Goal: Find contact information: Find contact information

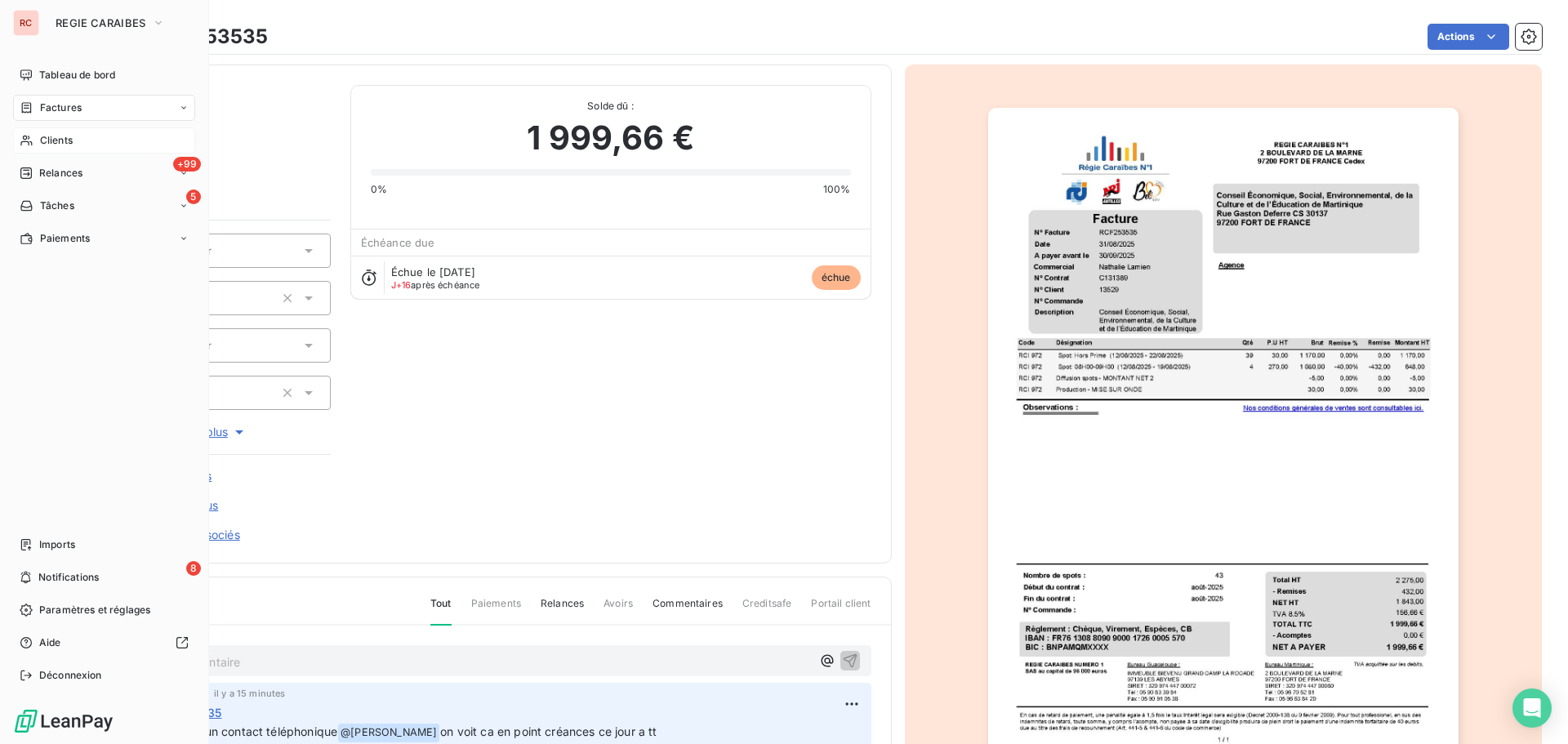
scroll to position [128, 0]
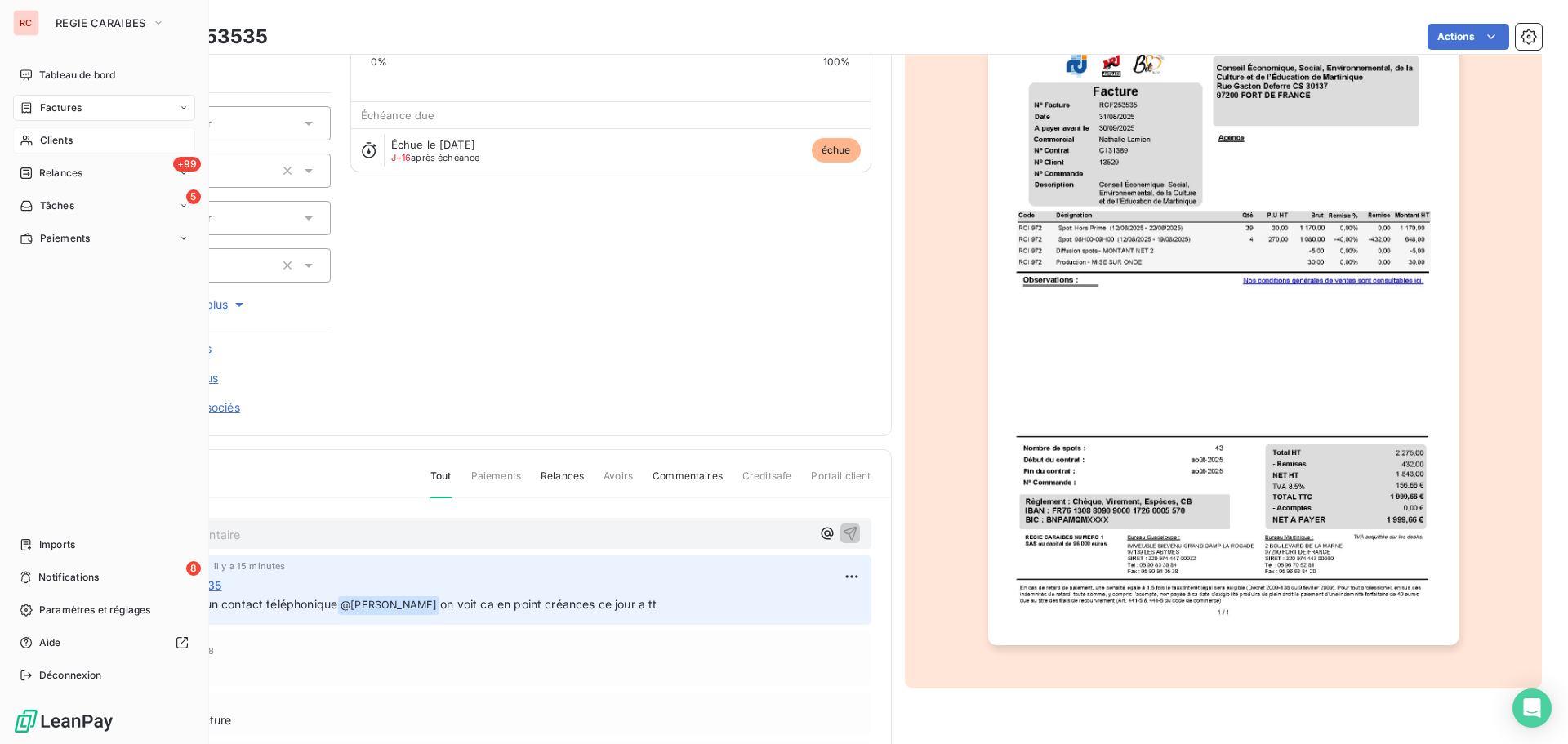
click at [71, 138] on span "Clients" at bounding box center [57, 140] width 33 height 15
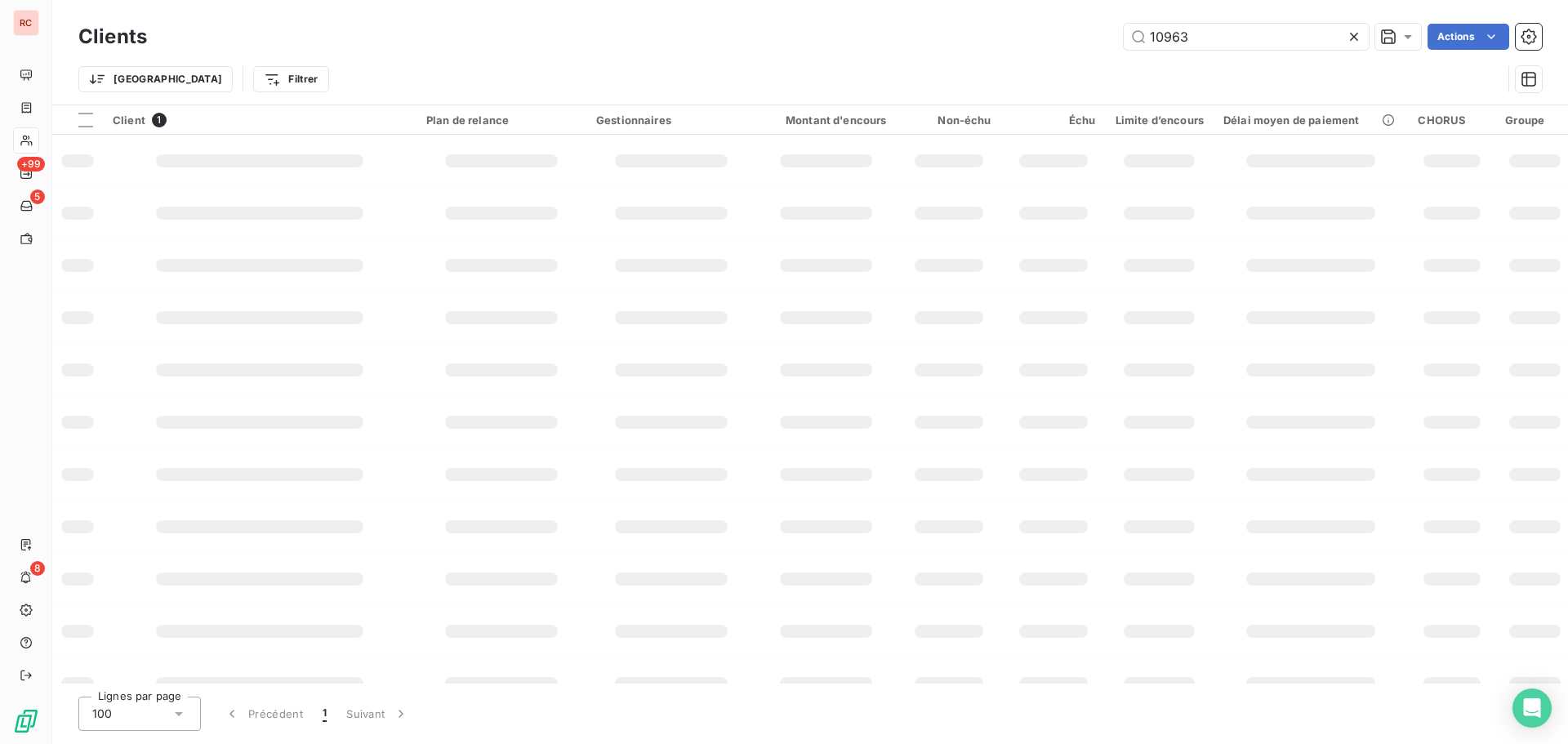
drag, startPoint x: 1225, startPoint y: 48, endPoint x: 1105, endPoint y: 48, distance: 120.0
click at [1105, 48] on div "10963 Actions" at bounding box center [855, 37] width 1375 height 26
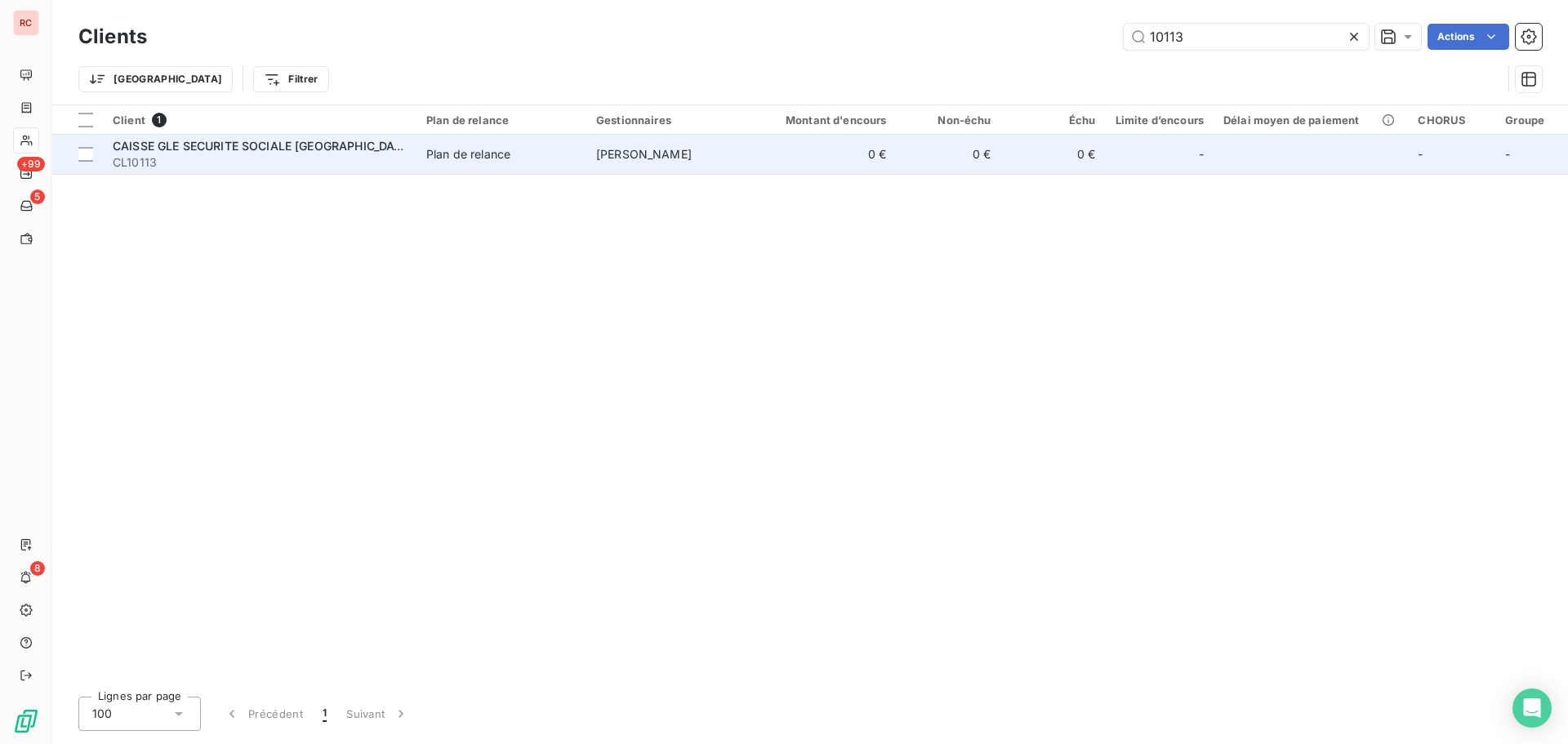
type input "10113"
click at [755, 158] on td "[PERSON_NAME]" at bounding box center [670, 154] width 170 height 39
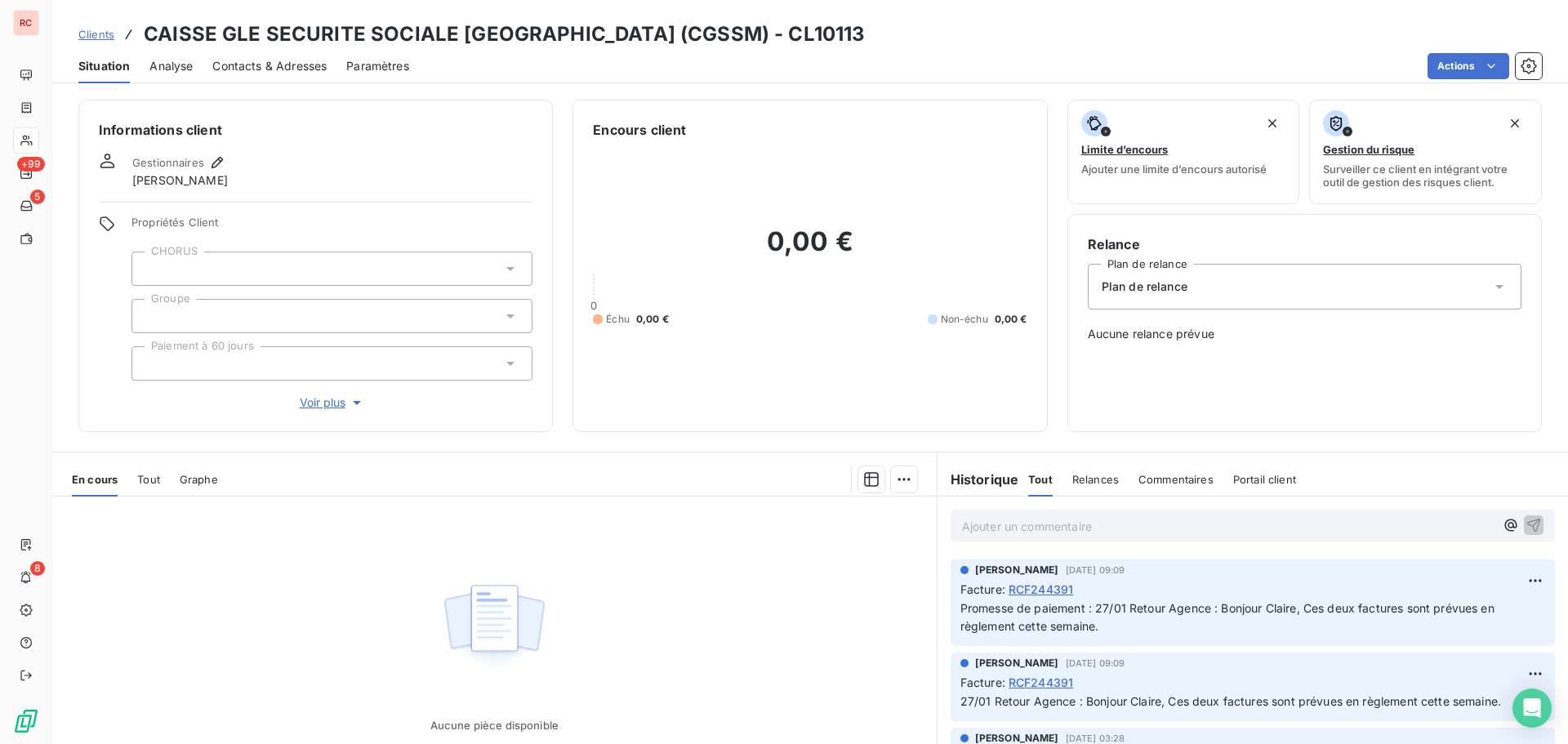
scroll to position [299, 0]
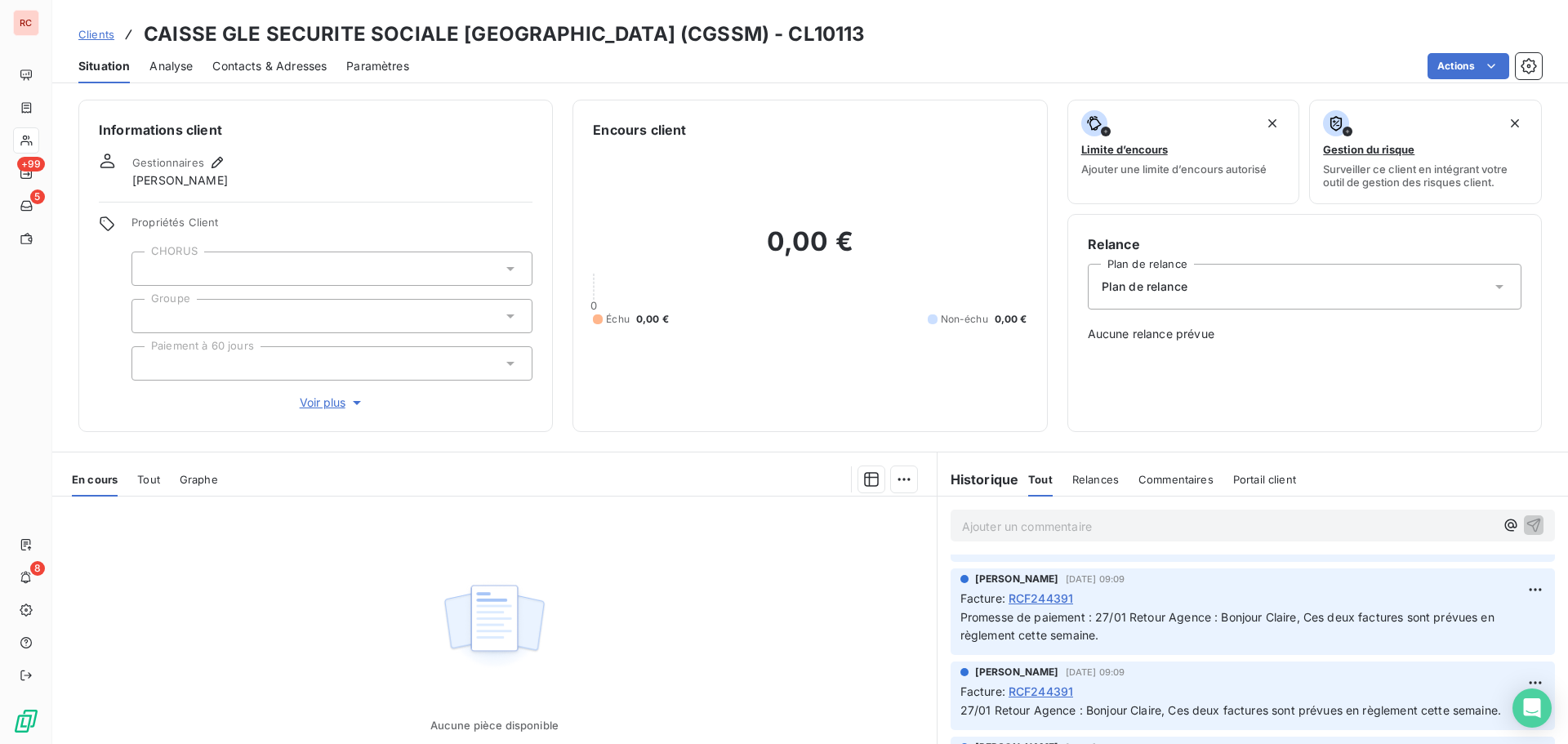
click at [1025, 607] on div "Promesse de paiement : 27/01 Retour Agence : Bonjour Claire, Ces deux factures …" at bounding box center [1253, 627] width 585 height 39
click at [1030, 600] on span "RCF244391" at bounding box center [1041, 598] width 64 height 17
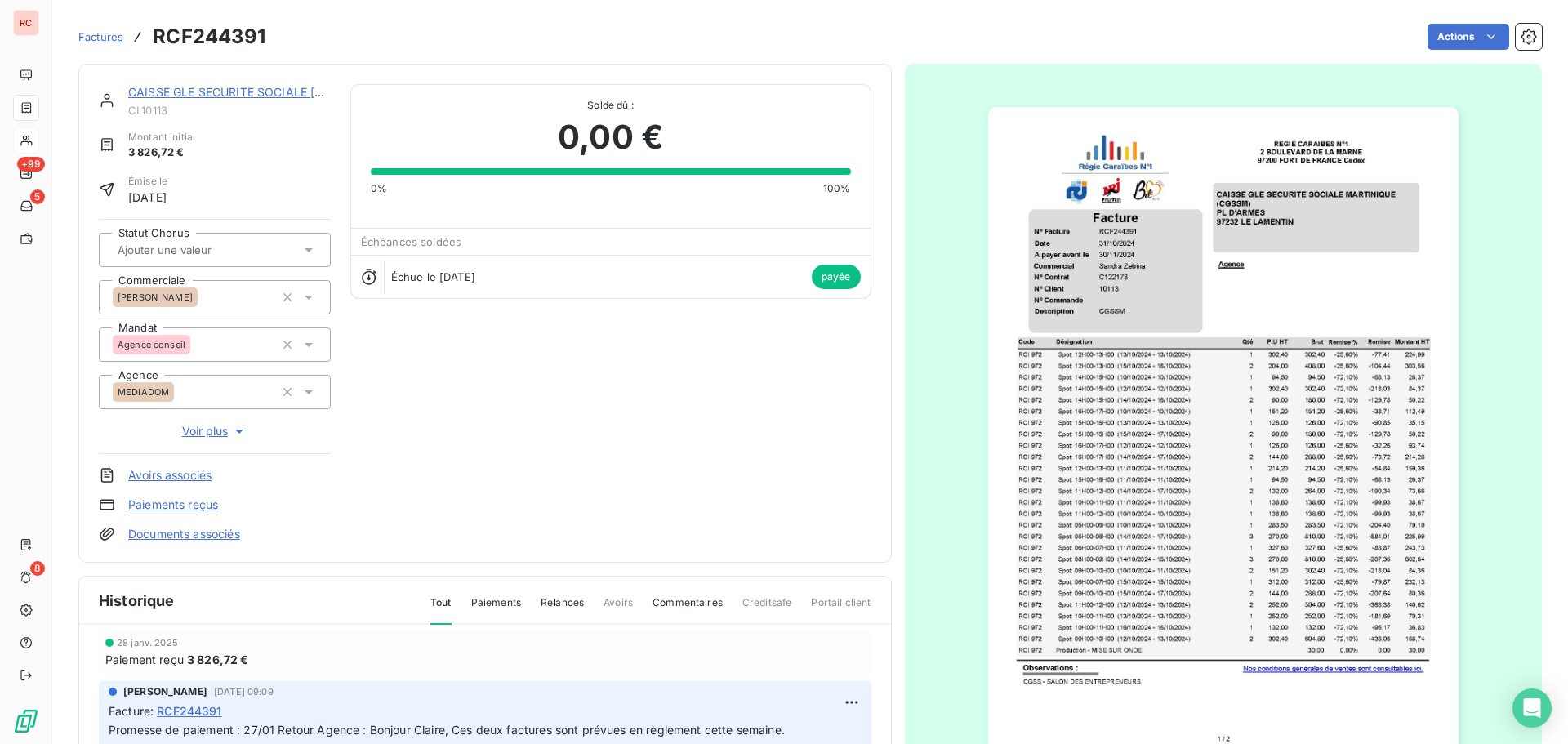
scroll to position [82, 0]
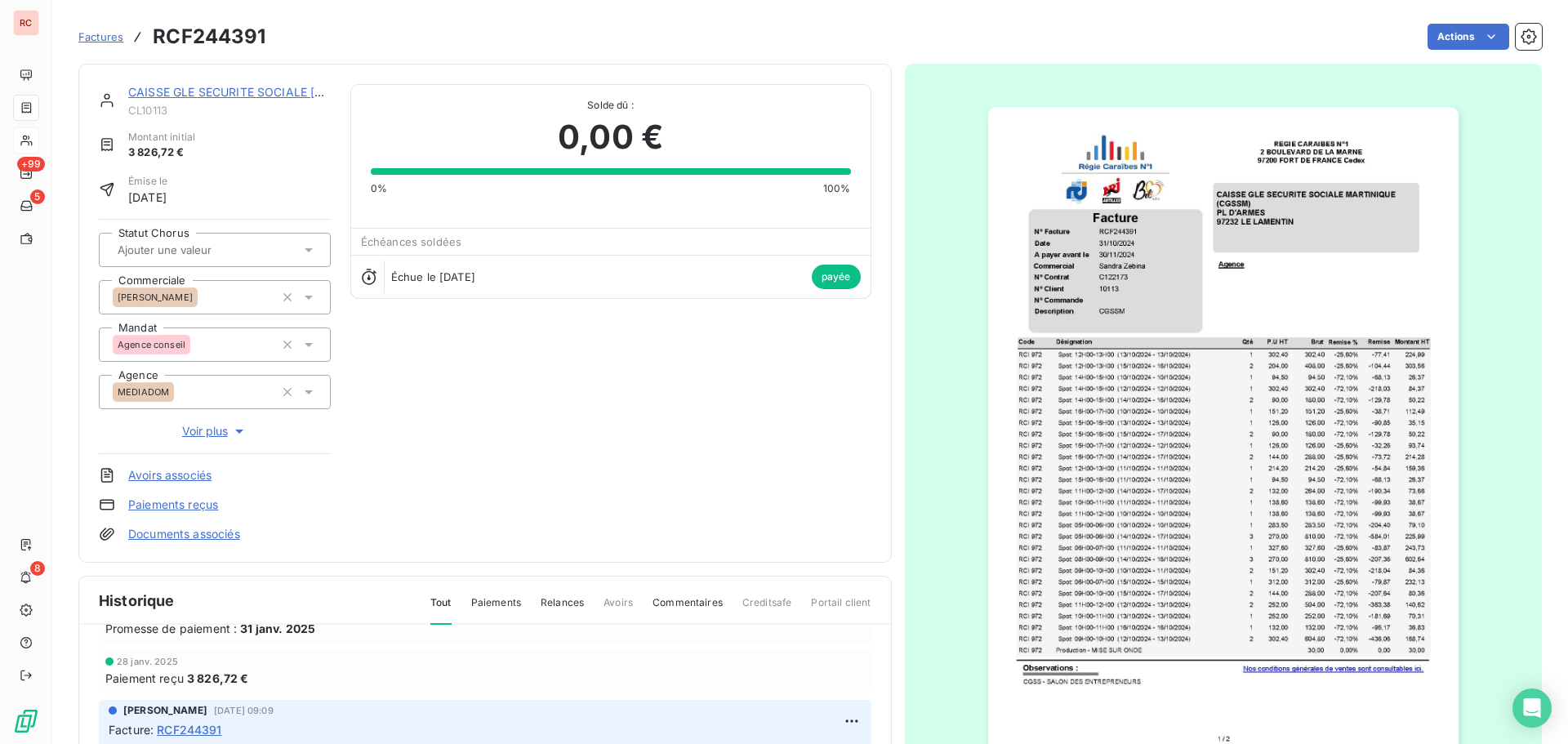
click at [287, 94] on link "CAISSE GLE SECURITE SOCIALE [GEOGRAPHIC_DATA] (CGSSM)" at bounding box center [305, 92] width 355 height 14
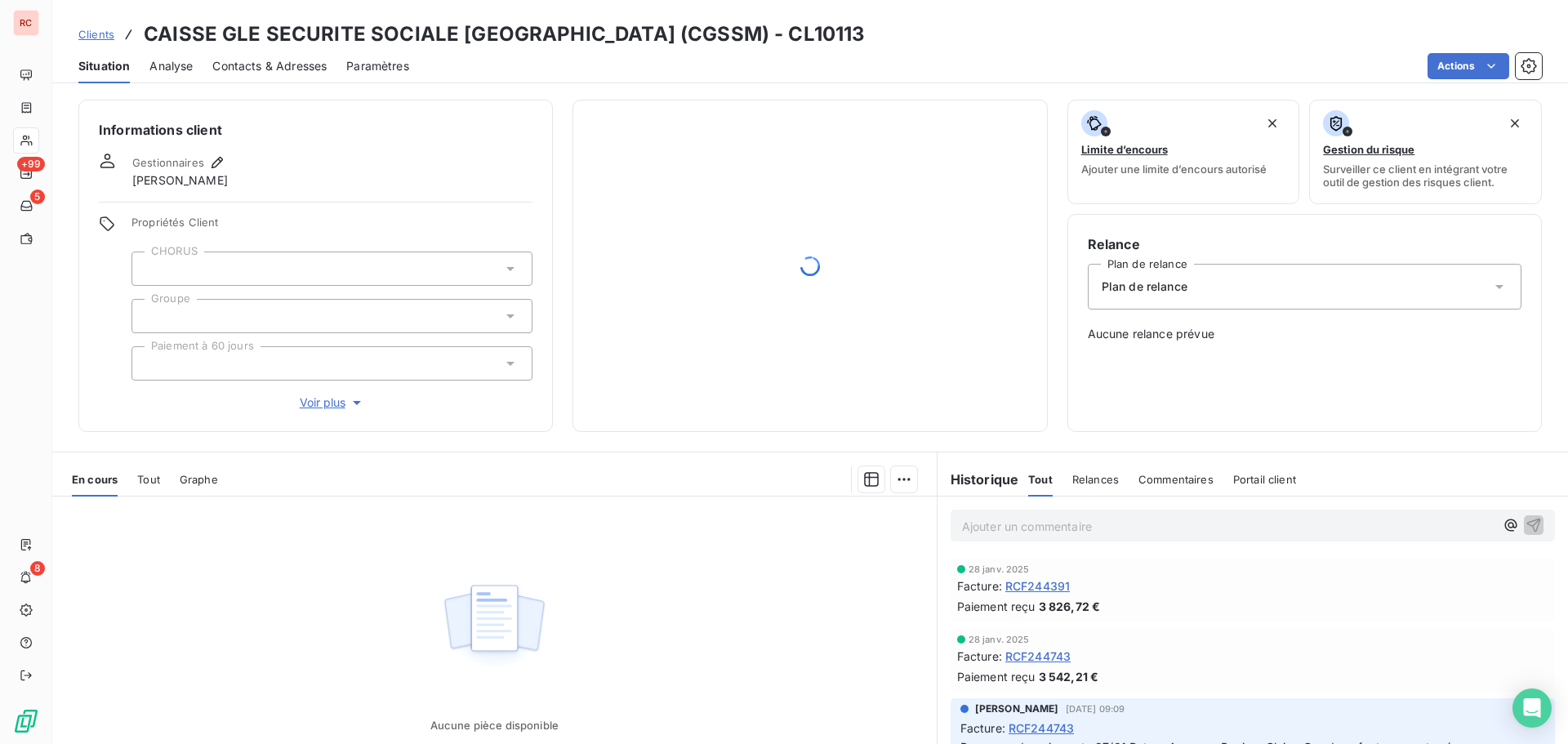
click at [315, 66] on span "Contacts & Adresses" at bounding box center [270, 66] width 115 height 17
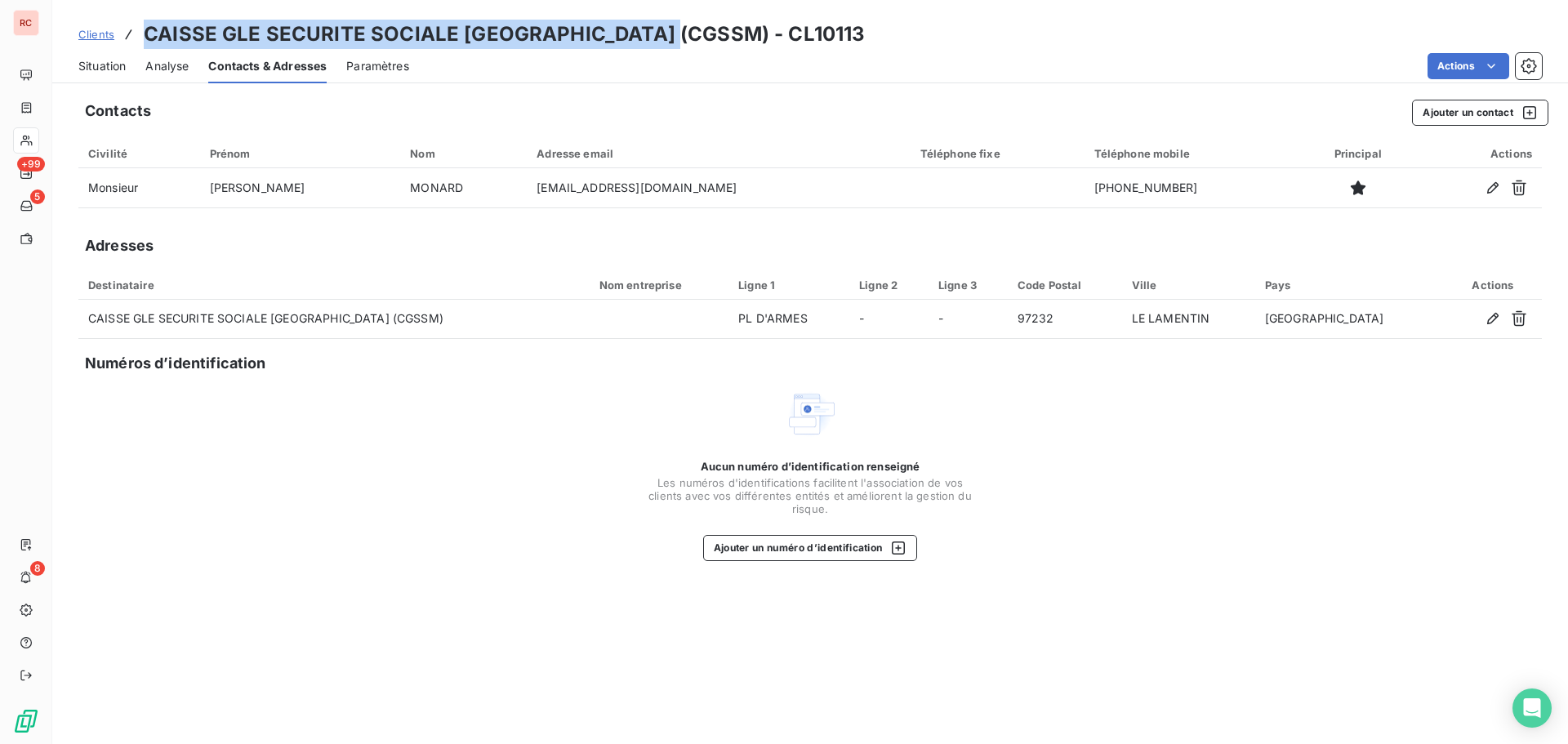
drag, startPoint x: 679, startPoint y: 34, endPoint x: 146, endPoint y: 25, distance: 533.1
click at [146, 25] on h3 "CAISSE GLE SECURITE SOCIALE [GEOGRAPHIC_DATA] (CGSSM) - CL10113" at bounding box center [504, 34] width 721 height 29
copy h3 "CAISSE GLE SECURITE SOCIALE [GEOGRAPHIC_DATA] (CGSSM)"
